Goal: Task Accomplishment & Management: Use online tool/utility

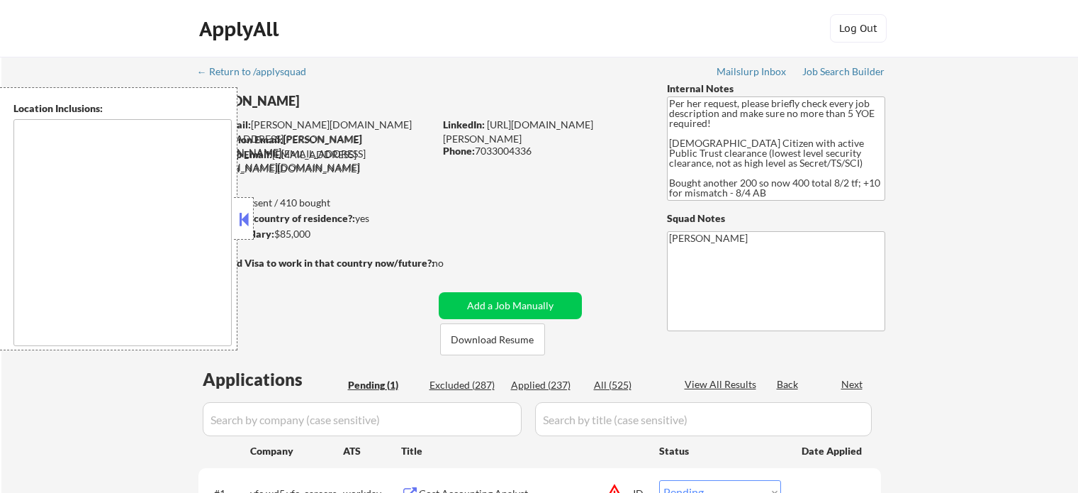
select select ""pending""
click at [239, 223] on button at bounding box center [244, 218] width 16 height 21
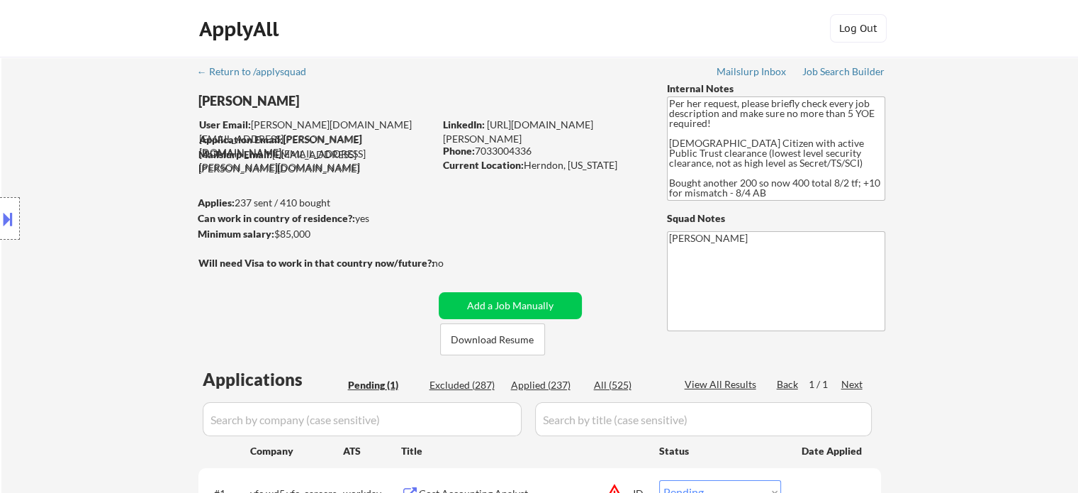
click at [82, 220] on div "Location Inclusions:" at bounding box center [127, 218] width 254 height 263
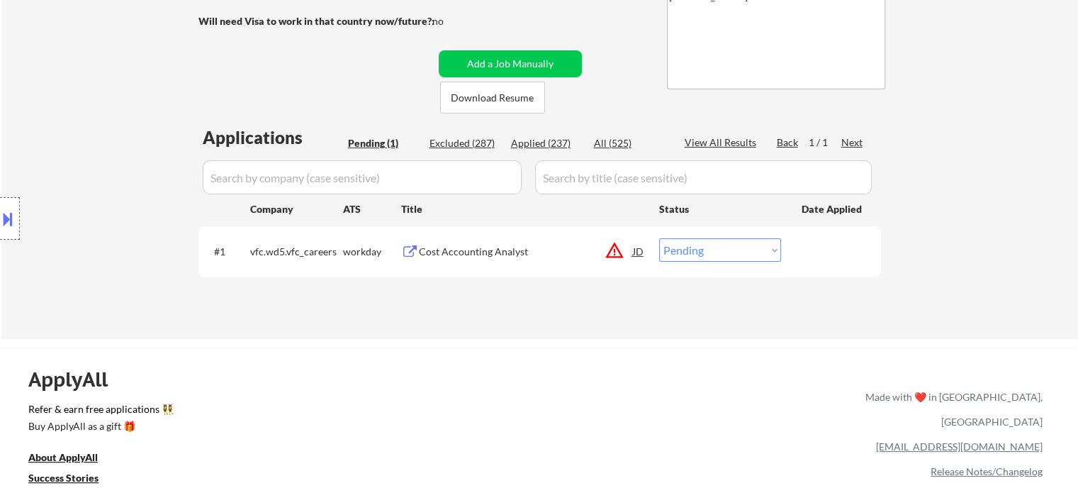
scroll to position [284, 0]
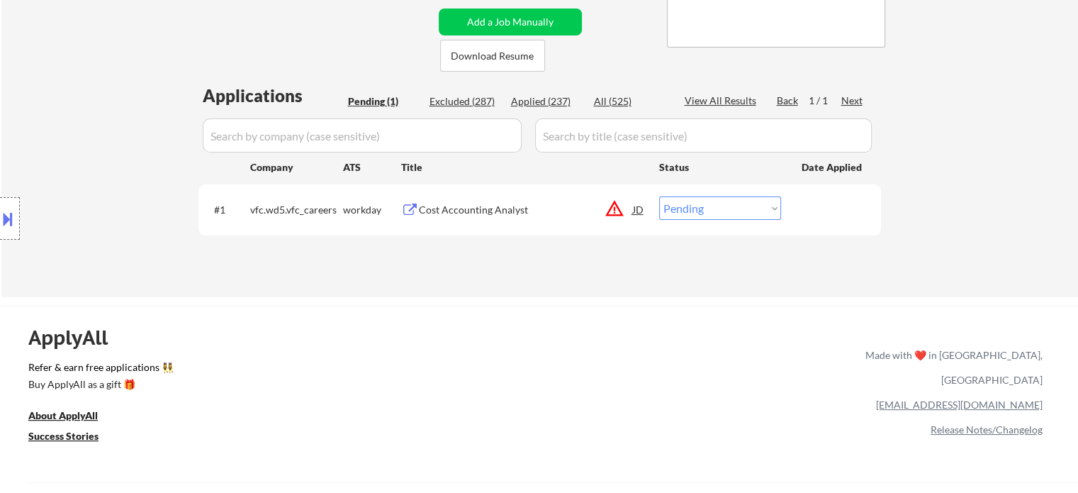
click at [135, 198] on div "Location Inclusions:" at bounding box center [127, 218] width 254 height 263
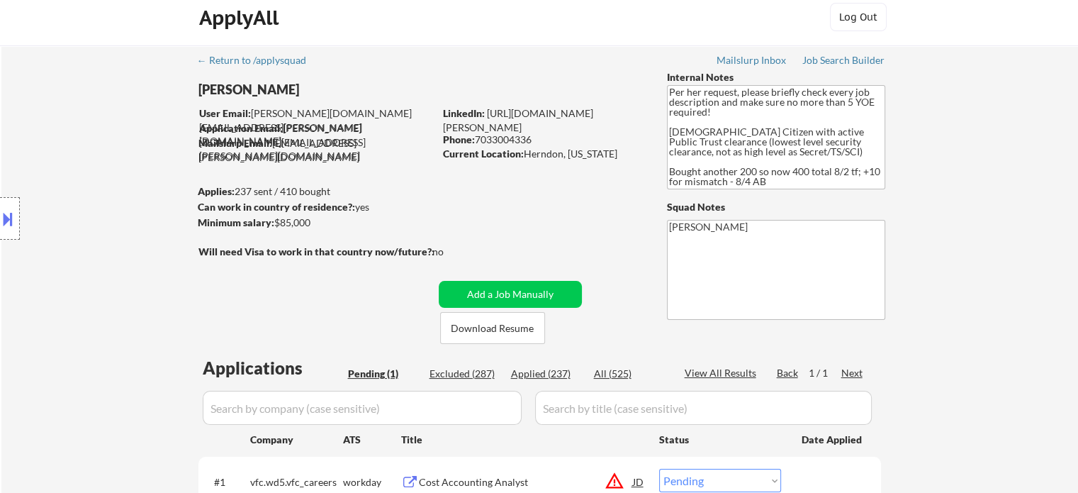
scroll to position [0, 0]
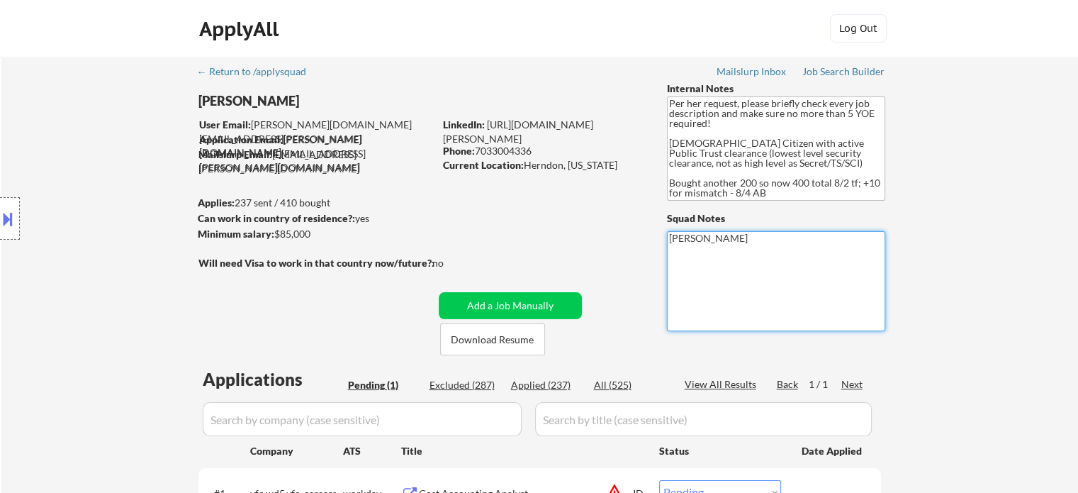
click at [851, 80] on div "← Return to /applysquad Mailslurp Inbox Job Search Builder [PERSON_NAME] User E…" at bounding box center [539, 313] width 707 height 512
click at [846, 74] on div "Job Search Builder" at bounding box center [843, 72] width 83 height 10
click at [28, 104] on div "Location Inclusions:" at bounding box center [127, 218] width 254 height 263
click at [96, 144] on div "Location Inclusions:" at bounding box center [127, 218] width 254 height 263
click at [100, 153] on div "Location Inclusions:" at bounding box center [127, 218] width 254 height 263
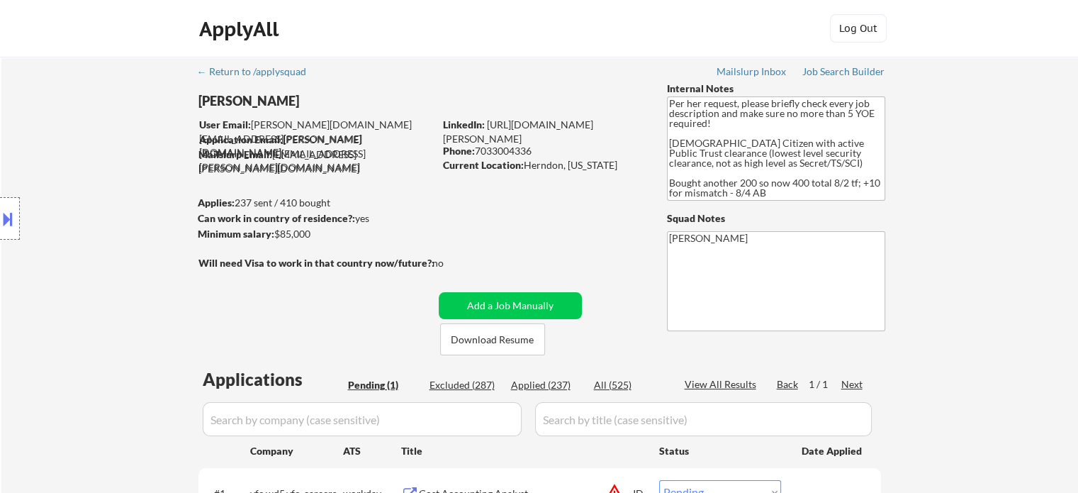
click at [100, 152] on div "Location Inclusions:" at bounding box center [127, 218] width 254 height 263
click at [99, 157] on div "Location Inclusions:" at bounding box center [127, 218] width 254 height 263
click at [100, 157] on div "Location Inclusions:" at bounding box center [127, 218] width 254 height 263
click at [99, 158] on div "Location Inclusions:" at bounding box center [127, 218] width 254 height 263
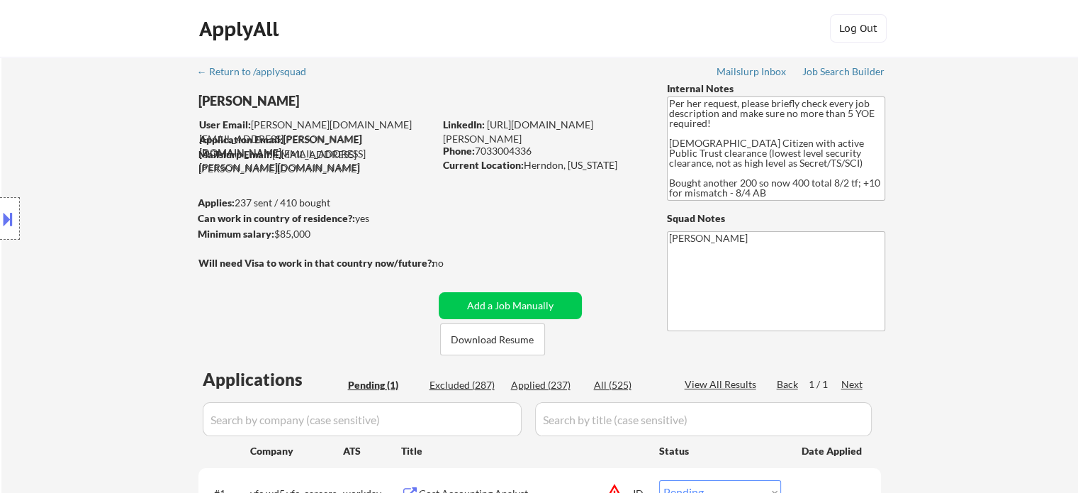
click at [99, 158] on div "Location Inclusions:" at bounding box center [127, 218] width 254 height 263
click at [99, 159] on div "Location Inclusions:" at bounding box center [127, 218] width 254 height 263
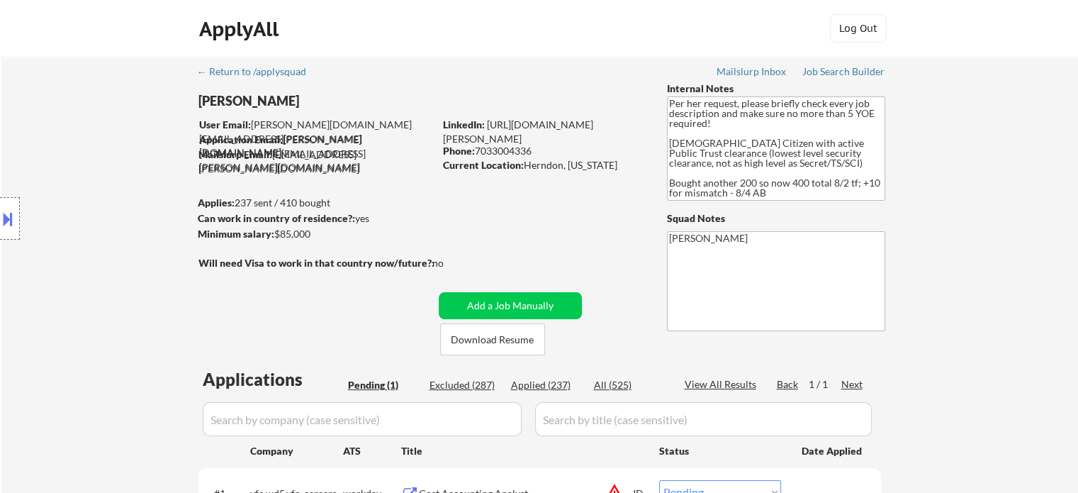
click at [99, 161] on div "Location Inclusions:" at bounding box center [127, 218] width 254 height 263
click at [77, 79] on div "← Return to /applysquad Mailslurp Inbox Job Search Builder [PERSON_NAME] User E…" at bounding box center [539, 319] width 1077 height 524
